Goal: Transaction & Acquisition: Purchase product/service

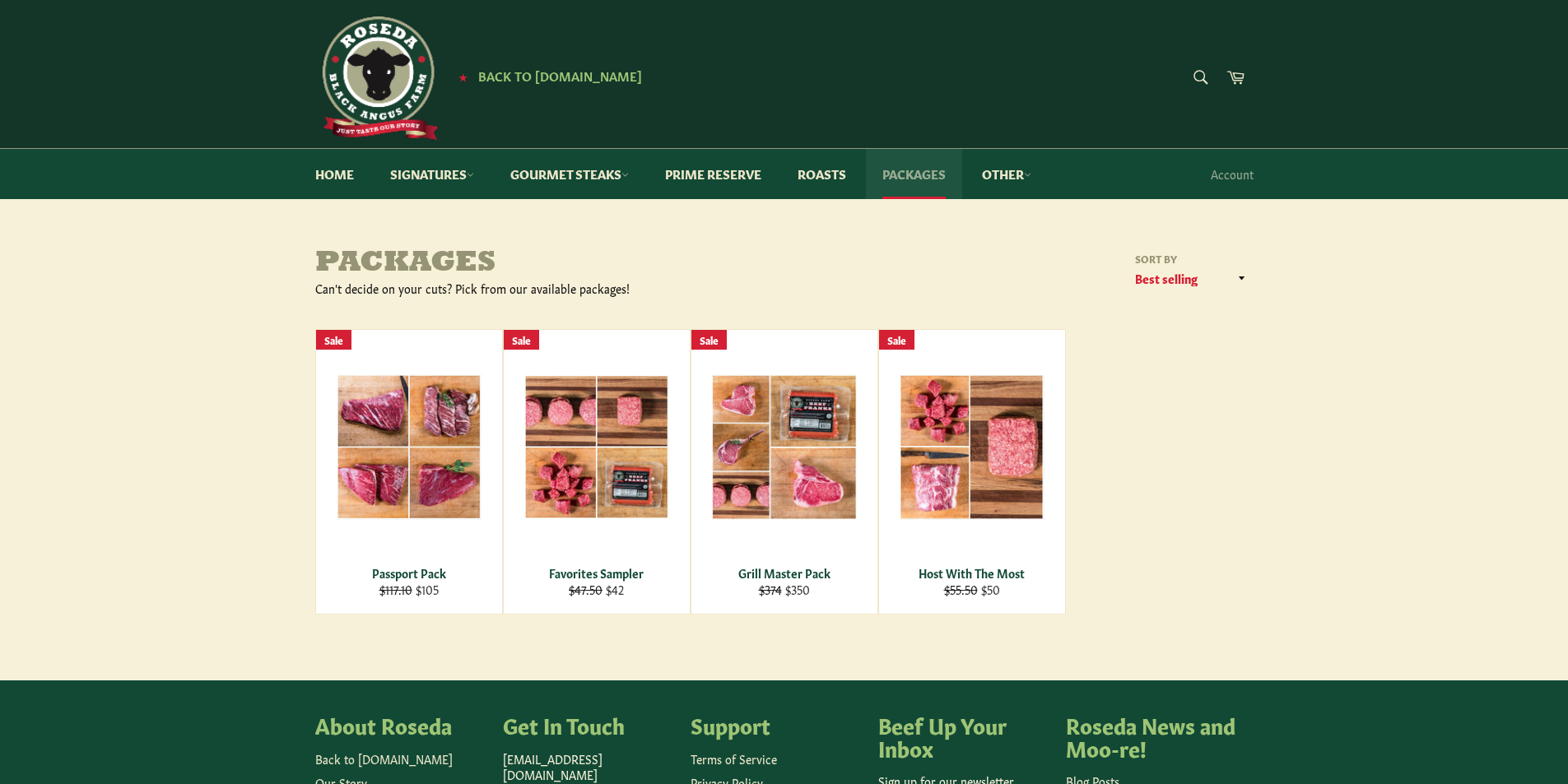
click at [928, 176] on link "Packages" at bounding box center [914, 173] width 96 height 50
click at [735, 179] on link "Prime Reserve" at bounding box center [713, 173] width 130 height 50
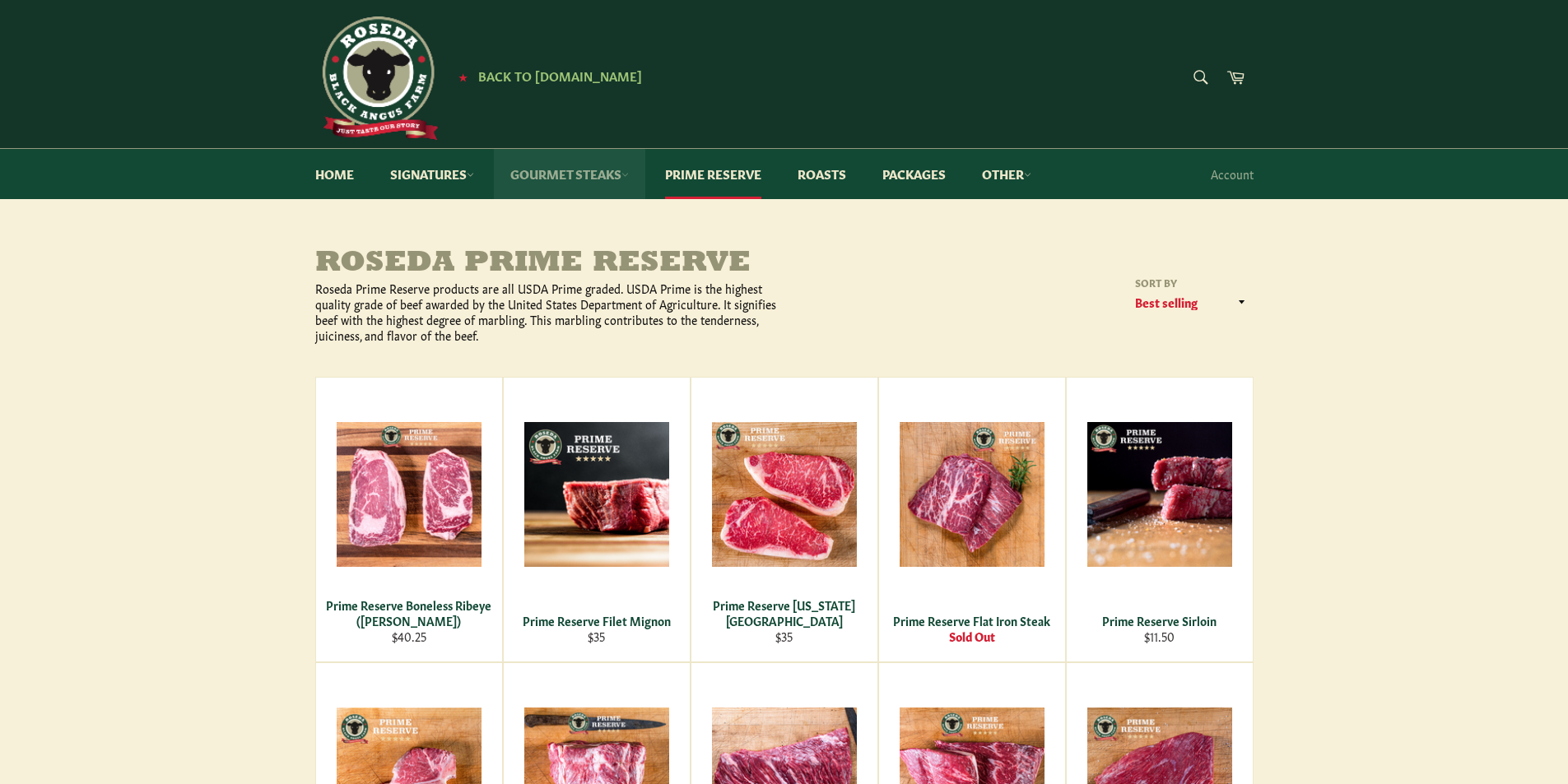
click at [570, 168] on link "Gourmet Steaks" at bounding box center [569, 173] width 151 height 50
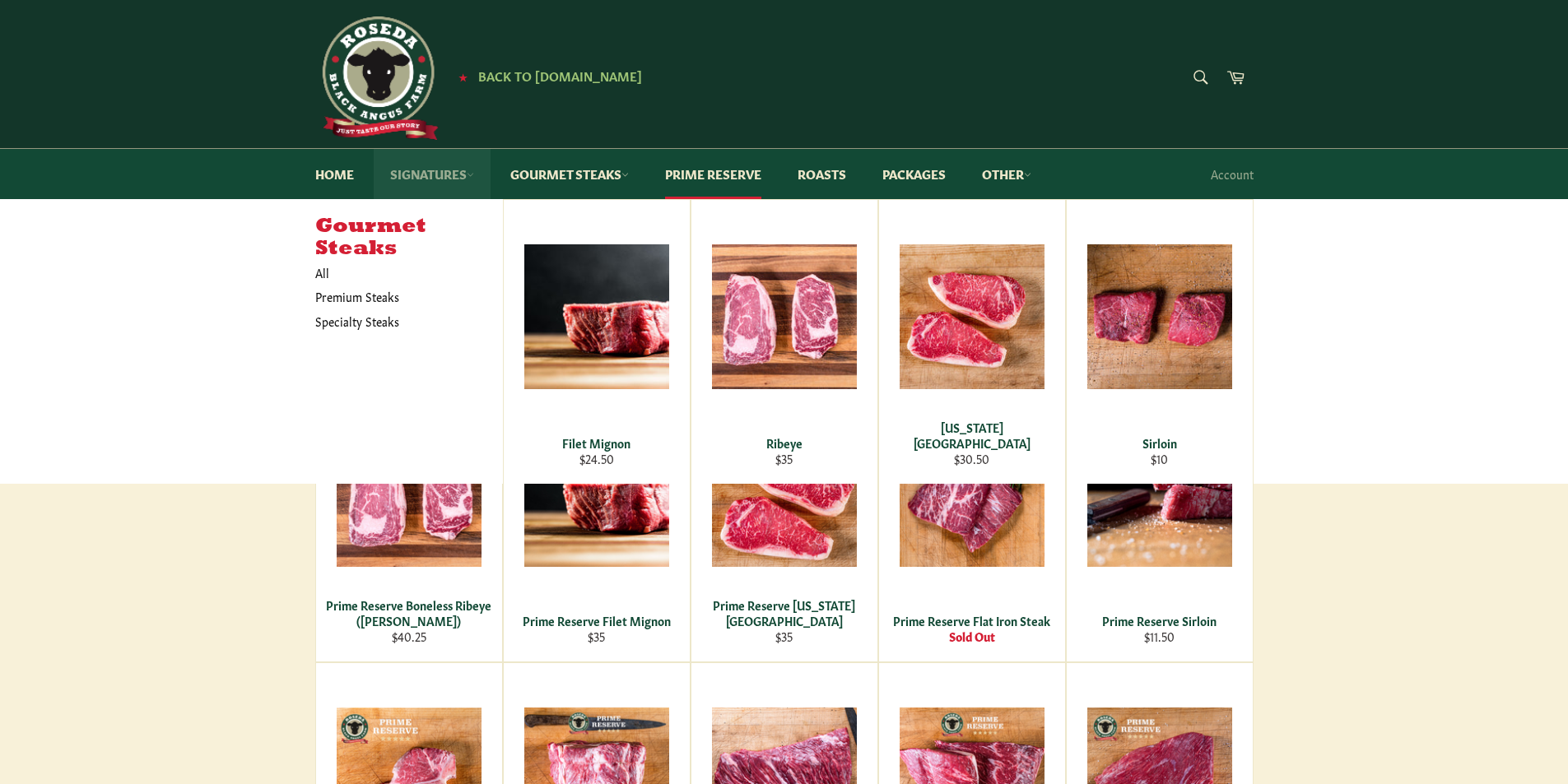
click at [438, 178] on link "Signatures" at bounding box center [431, 173] width 117 height 50
